Goal: Task Accomplishment & Management: Use online tool/utility

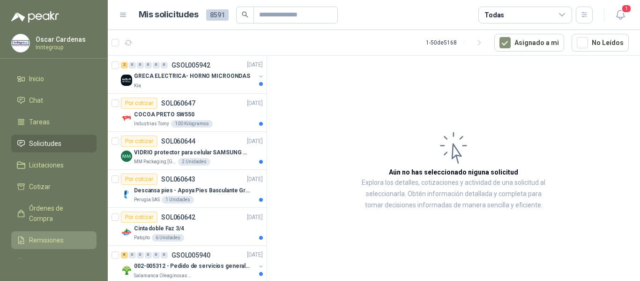
click at [36, 241] on span "Remisiones" at bounding box center [46, 240] width 35 height 10
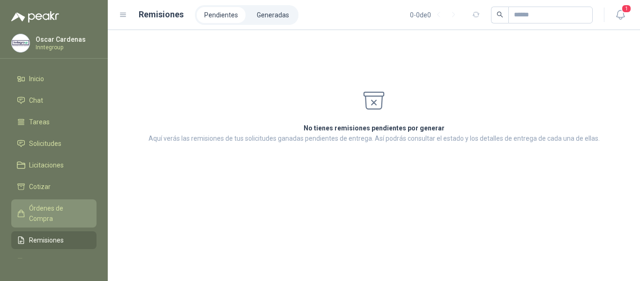
click at [40, 212] on span "Órdenes de Compra" at bounding box center [58, 213] width 59 height 21
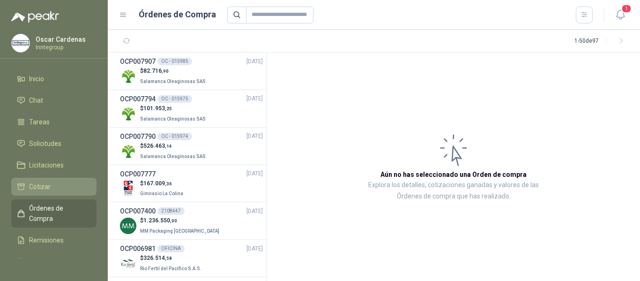
click at [46, 184] on span "Cotizar" at bounding box center [40, 186] width 22 height 10
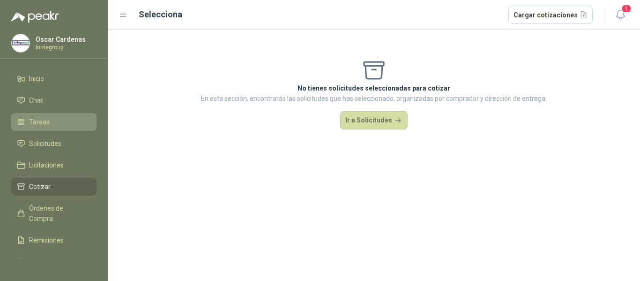
click at [52, 126] on li "Tareas" at bounding box center [54, 122] width 74 height 10
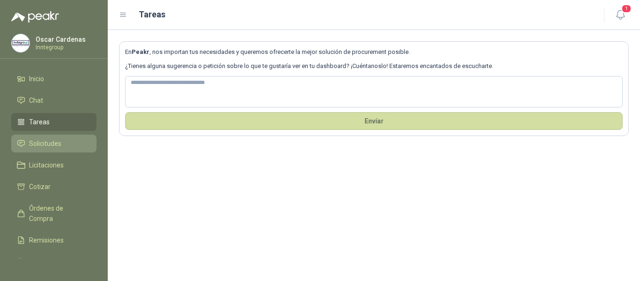
click at [44, 142] on span "Solicitudes" at bounding box center [45, 143] width 32 height 10
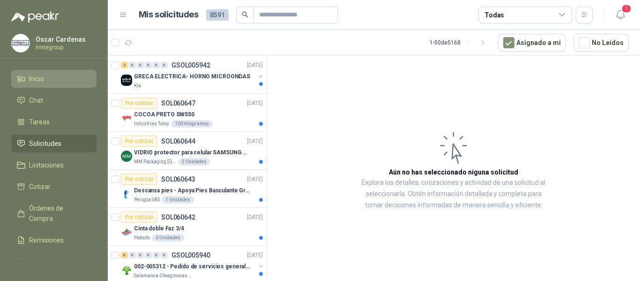
click at [30, 80] on span "Inicio" at bounding box center [36, 79] width 15 height 10
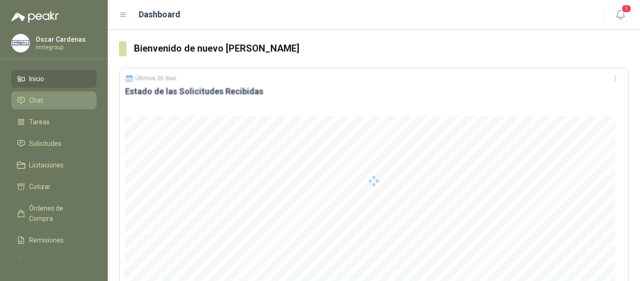
click at [22, 98] on icon at bounding box center [21, 100] width 8 height 8
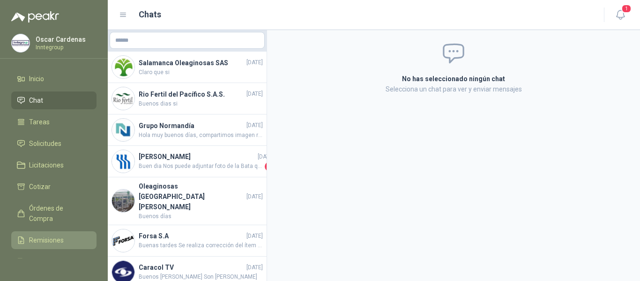
click at [43, 234] on link "Remisiones" at bounding box center [53, 240] width 85 height 18
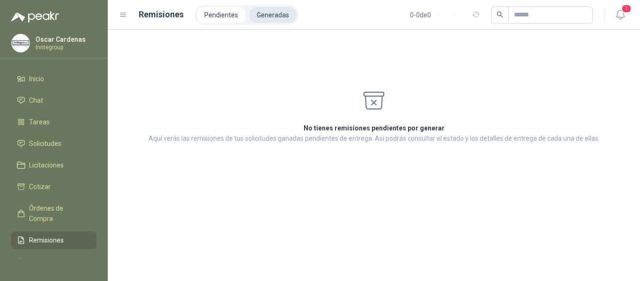
click at [269, 7] on li "Generadas" at bounding box center [272, 15] width 47 height 16
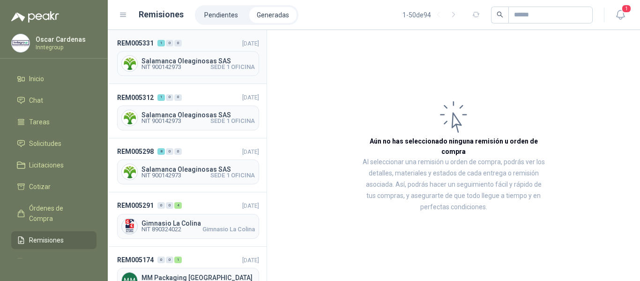
click at [198, 58] on span "Salamanca Oleaginosas SAS" at bounding box center [197, 61] width 113 height 7
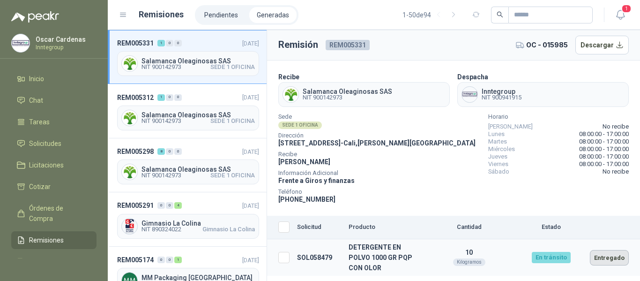
click at [621, 259] on button "Entregado" at bounding box center [609, 257] width 39 height 15
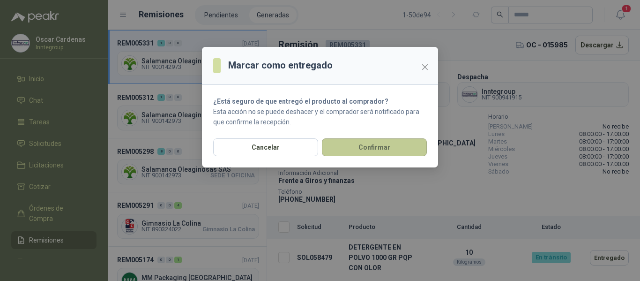
click at [375, 151] on button "Confirmar" at bounding box center [374, 147] width 105 height 18
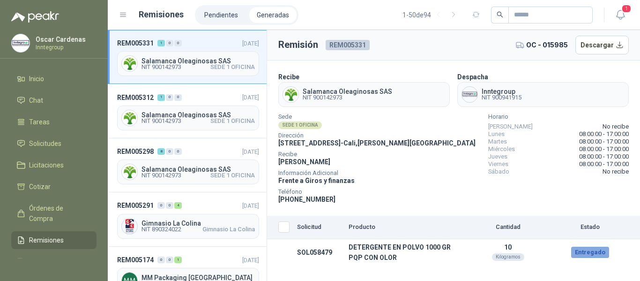
click at [181, 119] on span "NIT 900142973" at bounding box center [161, 121] width 40 height 6
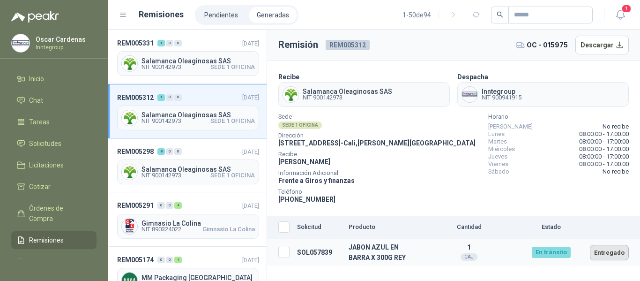
click at [599, 255] on button "Entregado" at bounding box center [609, 251] width 39 height 15
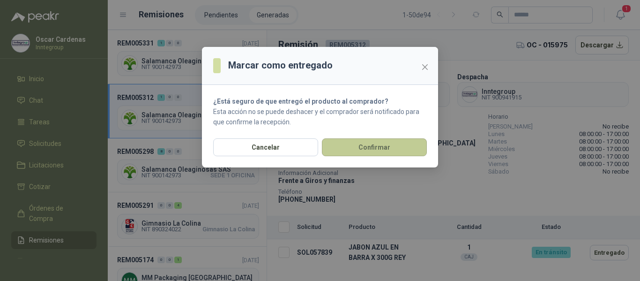
click at [385, 149] on button "Confirmar" at bounding box center [374, 147] width 105 height 18
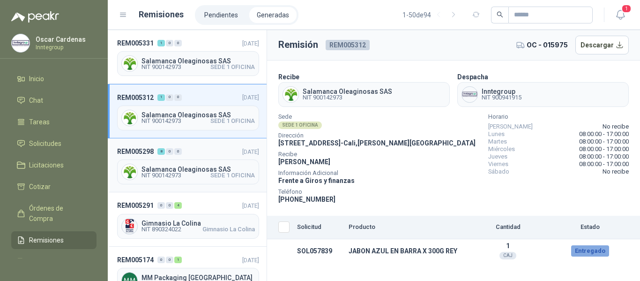
drag, startPoint x: 198, startPoint y: 167, endPoint x: 206, endPoint y: 165, distance: 8.1
click at [197, 166] on span "Salamanca Oleaginosas SAS" at bounding box center [197, 169] width 113 height 7
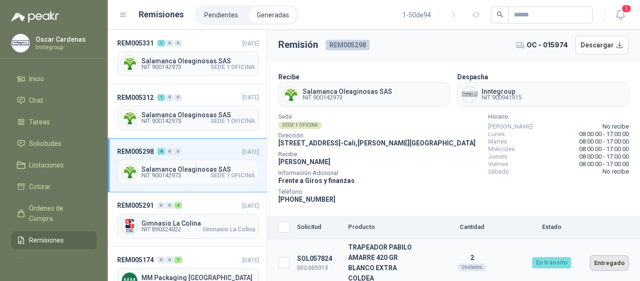
click at [602, 262] on button "Entregado" at bounding box center [609, 262] width 39 height 15
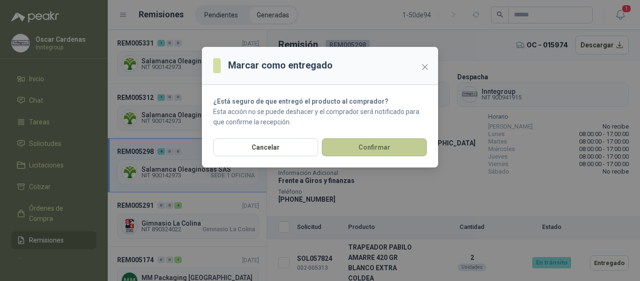
click at [362, 151] on button "Confirmar" at bounding box center [374, 147] width 105 height 18
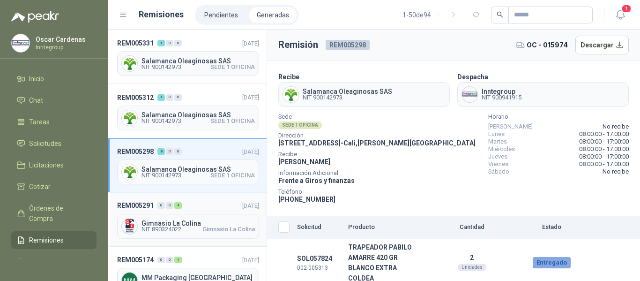
click at [195, 217] on div "Gimnasio La Colina NIT 890324022 Gimnasio [GEOGRAPHIC_DATA]" at bounding box center [188, 226] width 142 height 25
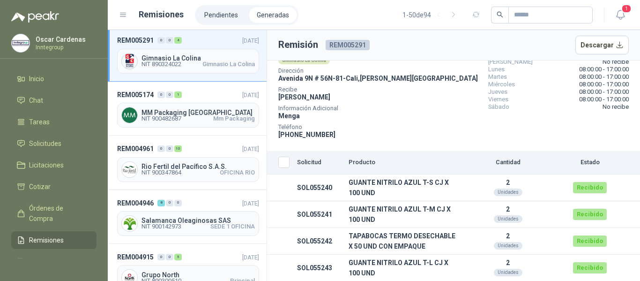
scroll to position [187, 0]
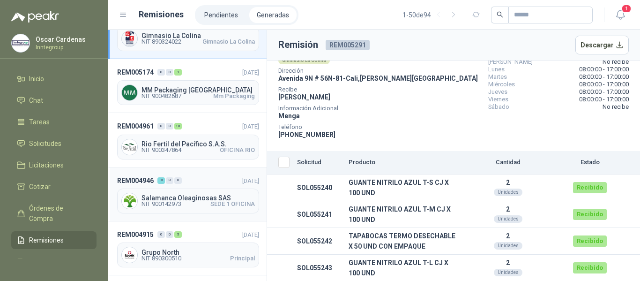
click at [147, 199] on span "Salamanca Oleaginosas SAS" at bounding box center [197, 197] width 113 height 7
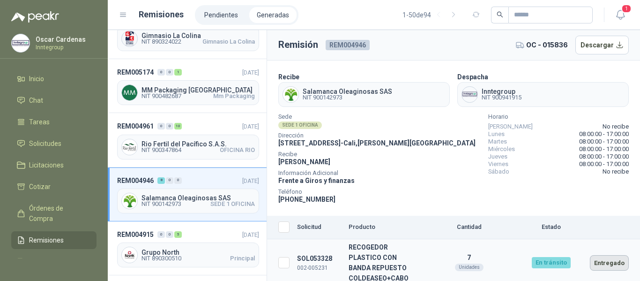
click at [596, 266] on button "Entregado" at bounding box center [609, 262] width 39 height 15
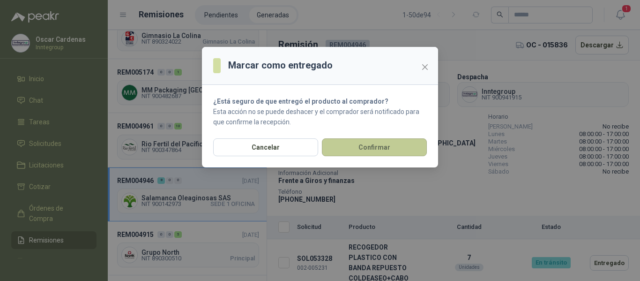
click at [336, 149] on button "Confirmar" at bounding box center [374, 147] width 105 height 18
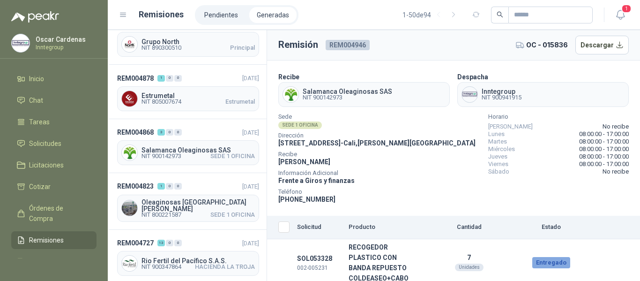
scroll to position [421, 0]
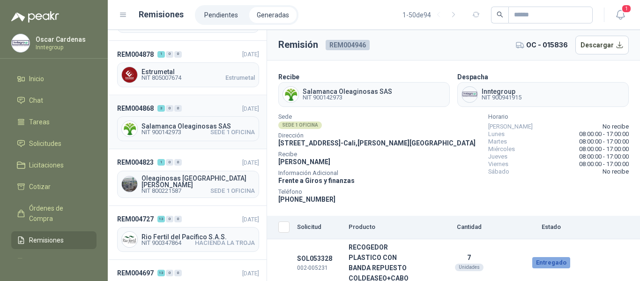
click at [212, 125] on span "Salamanca Oleaginosas SAS" at bounding box center [197, 126] width 113 height 7
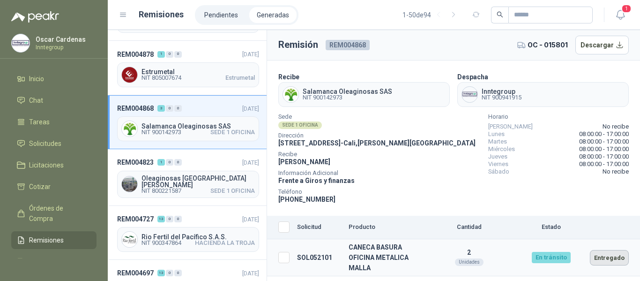
click at [598, 257] on button "Entregado" at bounding box center [609, 257] width 39 height 15
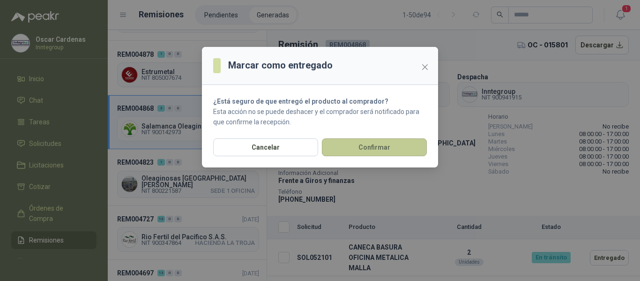
click at [348, 148] on button "Confirmar" at bounding box center [374, 147] width 105 height 18
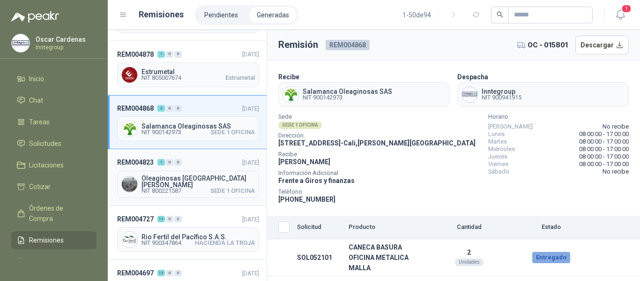
click at [210, 188] on span "SEDE 1 OFICINA" at bounding box center [232, 191] width 44 height 6
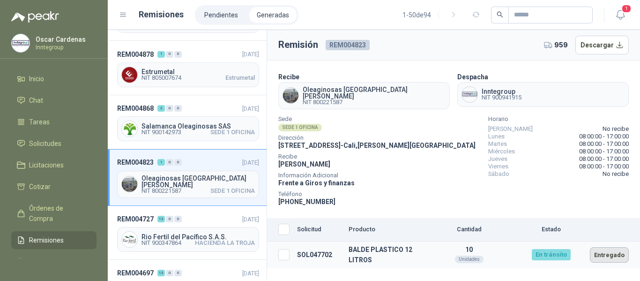
click at [602, 255] on button "Entregado" at bounding box center [609, 254] width 39 height 15
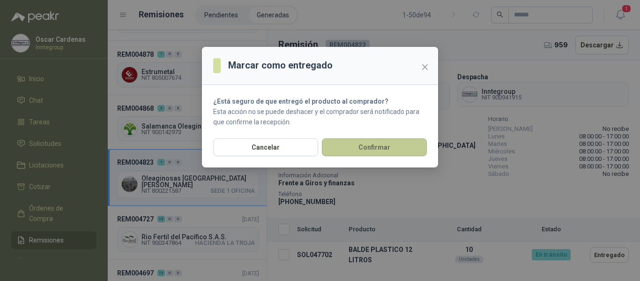
click at [353, 148] on button "Confirmar" at bounding box center [374, 147] width 105 height 18
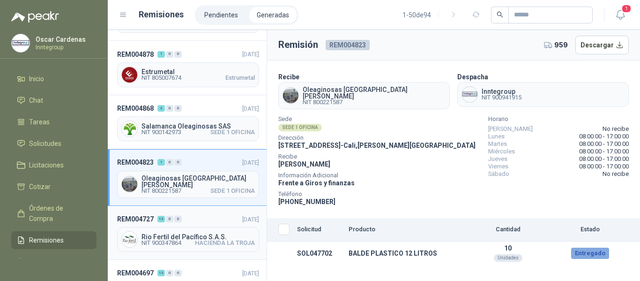
click at [194, 233] on span "Rio Fertil del Pacífico S.A.S." at bounding box center [197, 236] width 113 height 7
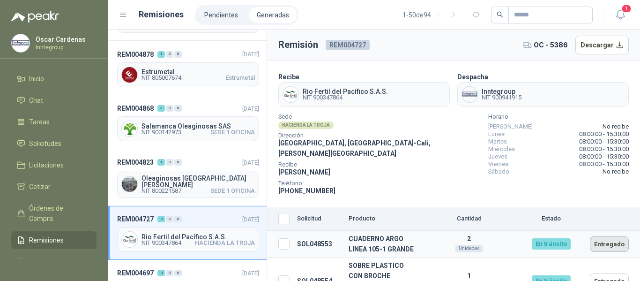
click at [601, 236] on button "Entregado" at bounding box center [609, 243] width 39 height 15
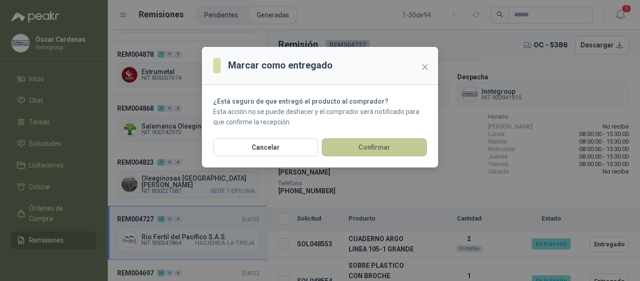
click at [363, 153] on button "Confirmar" at bounding box center [374, 147] width 105 height 18
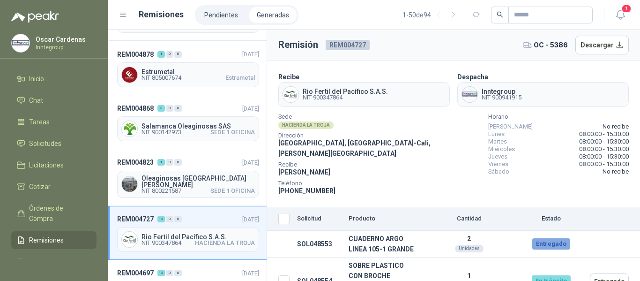
click at [599, 273] on button "Entregado" at bounding box center [609, 280] width 39 height 15
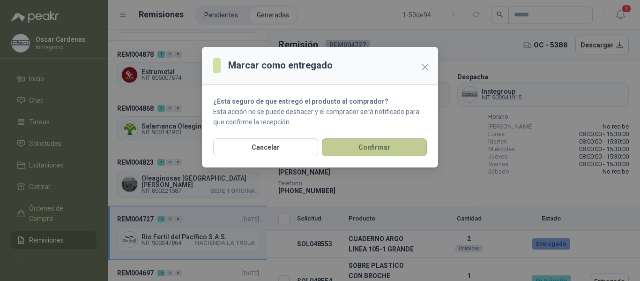
click at [394, 154] on button "Confirmar" at bounding box center [374, 147] width 105 height 18
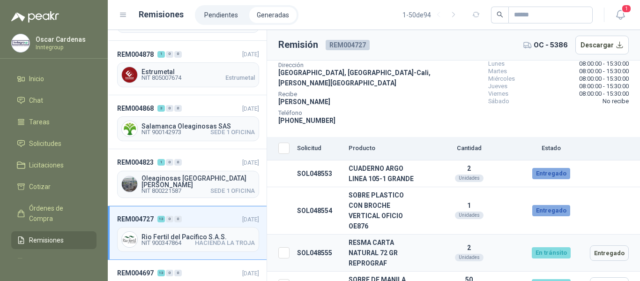
scroll to position [94, 0]
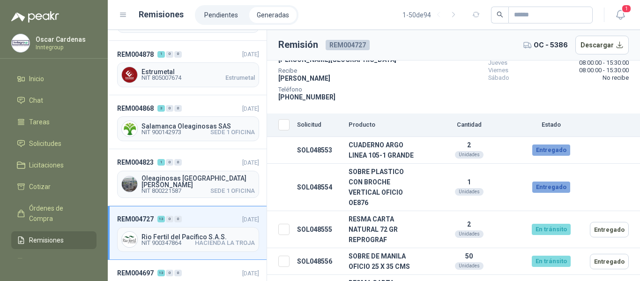
drag, startPoint x: 588, startPoint y: 216, endPoint x: 599, endPoint y: 229, distance: 16.3
click at [590, 222] on button "Entregado" at bounding box center [609, 229] width 39 height 15
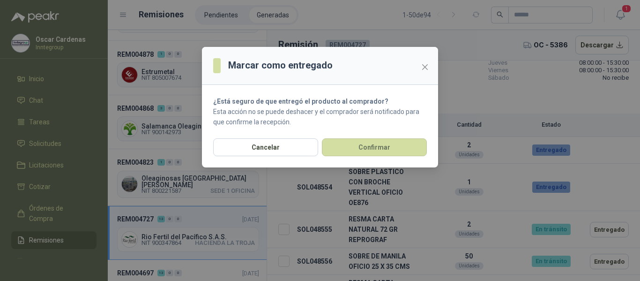
drag, startPoint x: 358, startPoint y: 148, endPoint x: 480, endPoint y: 189, distance: 128.1
click at [362, 148] on button "Confirmar" at bounding box center [374, 147] width 105 height 18
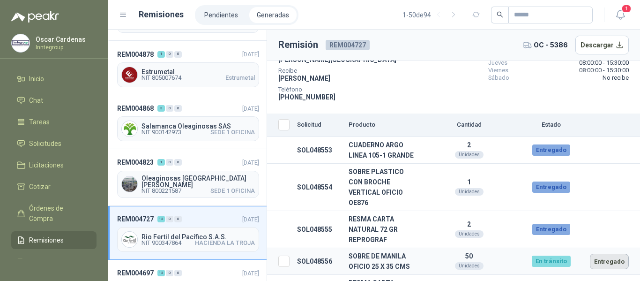
click at [591, 253] on button "Entregado" at bounding box center [609, 260] width 39 height 15
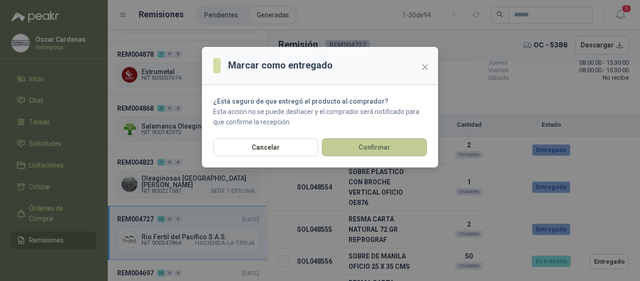
drag, startPoint x: 384, startPoint y: 148, endPoint x: 435, endPoint y: 182, distance: 60.4
click at [386, 148] on button "Confirmar" at bounding box center [374, 147] width 105 height 18
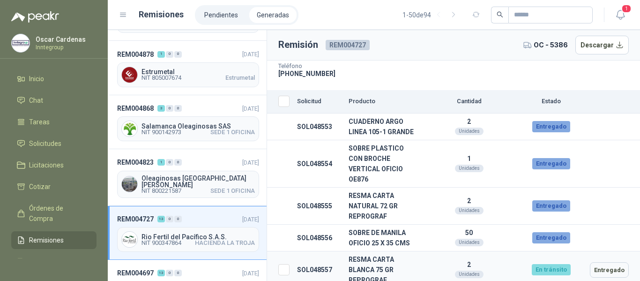
scroll to position [140, 0]
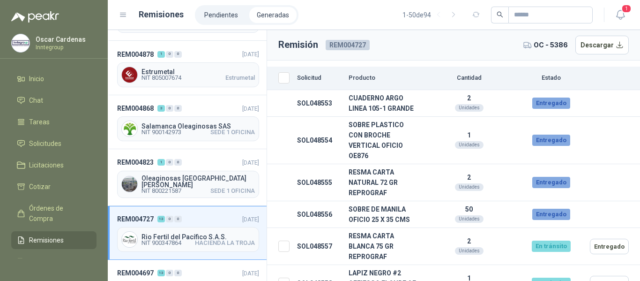
click at [597, 238] on button "Entregado" at bounding box center [609, 245] width 39 height 15
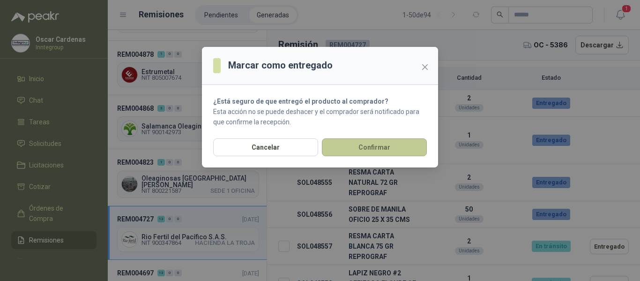
click at [403, 147] on button "Confirmar" at bounding box center [374, 147] width 105 height 18
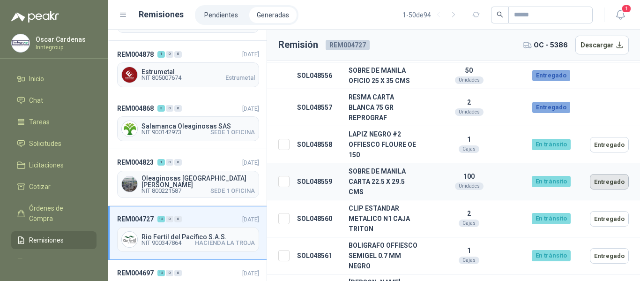
scroll to position [281, 0]
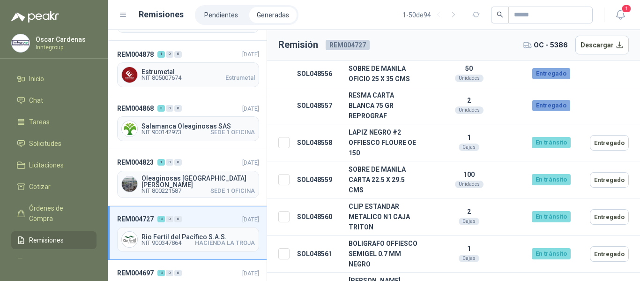
click at [594, 135] on button "Entregado" at bounding box center [609, 142] width 39 height 15
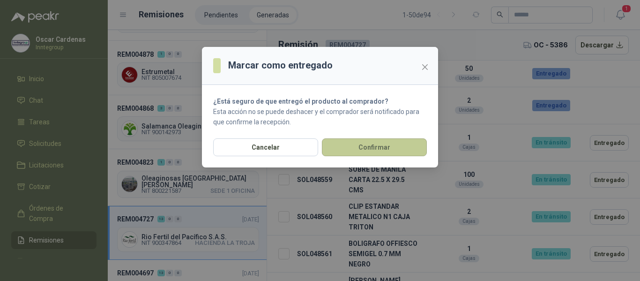
click at [412, 145] on button "Confirmar" at bounding box center [374, 147] width 105 height 18
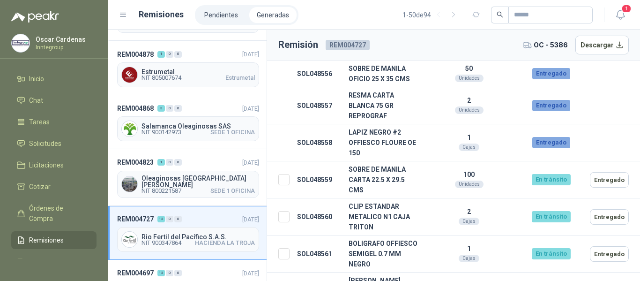
drag, startPoint x: 586, startPoint y: 170, endPoint x: 568, endPoint y: 171, distance: 18.7
click at [590, 172] on button "Entregado" at bounding box center [609, 179] width 39 height 15
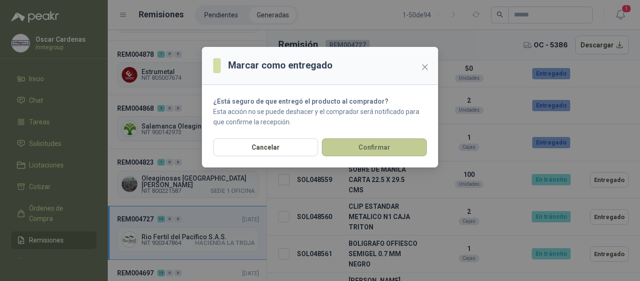
click at [387, 140] on button "Confirmar" at bounding box center [374, 147] width 105 height 18
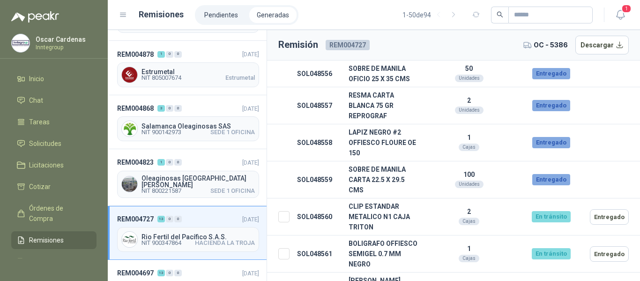
drag, startPoint x: 599, startPoint y: 206, endPoint x: 562, endPoint y: 197, distance: 38.2
click at [599, 209] on button "Entregado" at bounding box center [609, 216] width 39 height 15
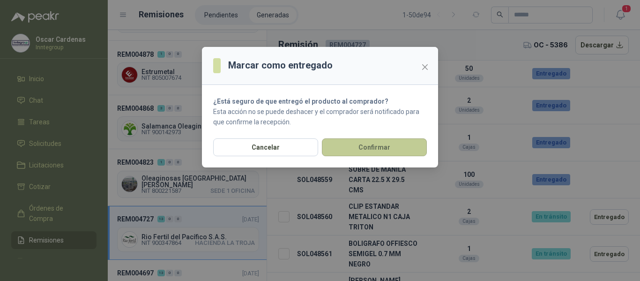
click at [395, 155] on button "Confirmar" at bounding box center [374, 147] width 105 height 18
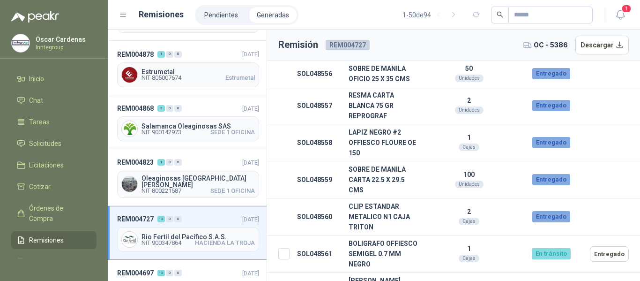
click at [590, 246] on button "Entregado" at bounding box center [609, 253] width 39 height 15
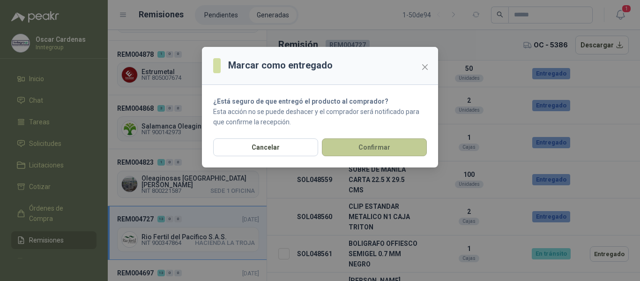
click at [384, 151] on button "Confirmar" at bounding box center [374, 147] width 105 height 18
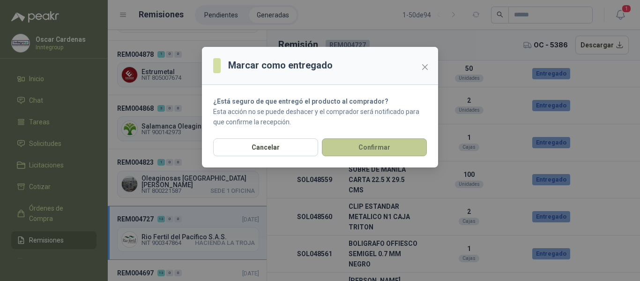
click at [389, 148] on button "Confirmar" at bounding box center [374, 147] width 105 height 18
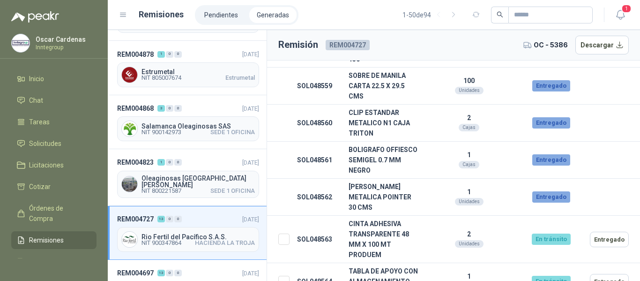
scroll to position [420, 0]
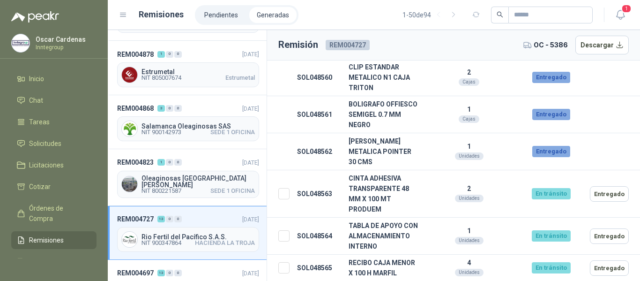
click at [604, 186] on button "Entregado" at bounding box center [609, 193] width 39 height 15
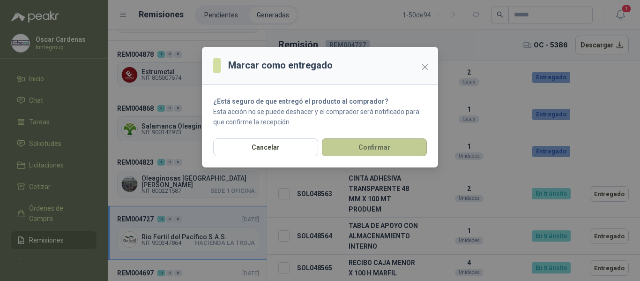
click at [390, 156] on button "Confirmar" at bounding box center [374, 147] width 105 height 18
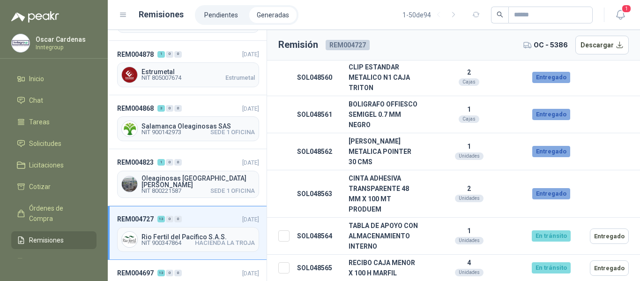
click at [599, 228] on button "Entregado" at bounding box center [609, 235] width 39 height 15
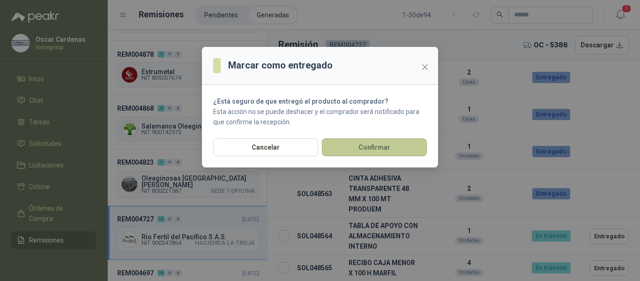
drag, startPoint x: 396, startPoint y: 155, endPoint x: 414, endPoint y: 155, distance: 17.3
click at [399, 157] on div "Cancelar Confirmar" at bounding box center [320, 152] width 236 height 29
drag, startPoint x: 384, startPoint y: 146, endPoint x: 484, endPoint y: 181, distance: 105.9
click at [385, 146] on button "Confirmar" at bounding box center [374, 147] width 105 height 18
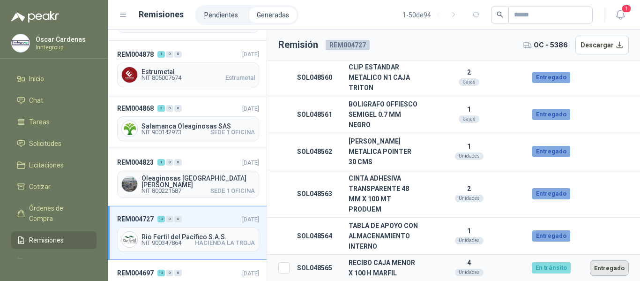
click at [591, 266] on button "Entregado" at bounding box center [609, 267] width 39 height 15
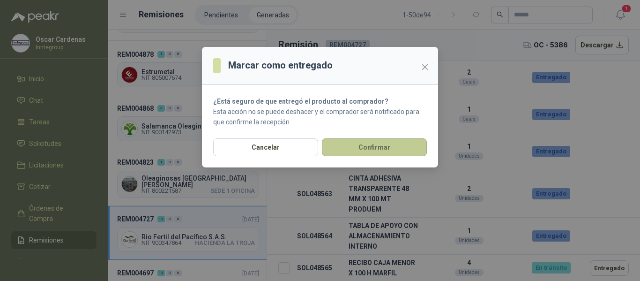
click at [390, 150] on button "Confirmar" at bounding box center [374, 147] width 105 height 18
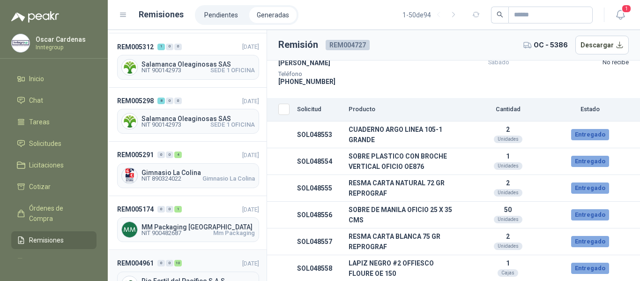
scroll to position [0, 0]
